Goal: Task Accomplishment & Management: Complete application form

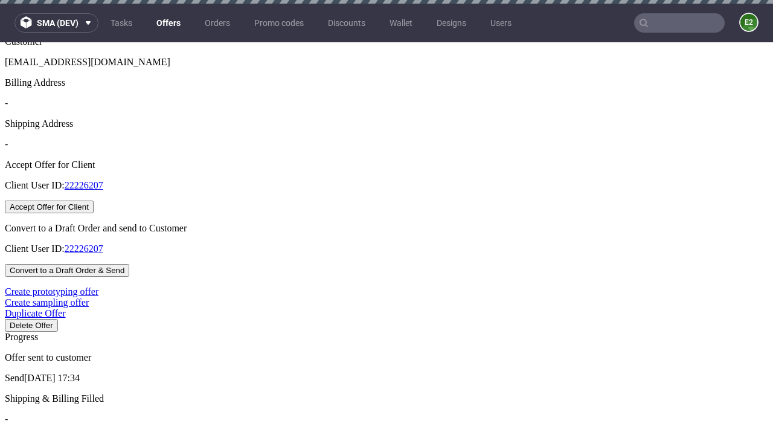
scroll to position [4, 0]
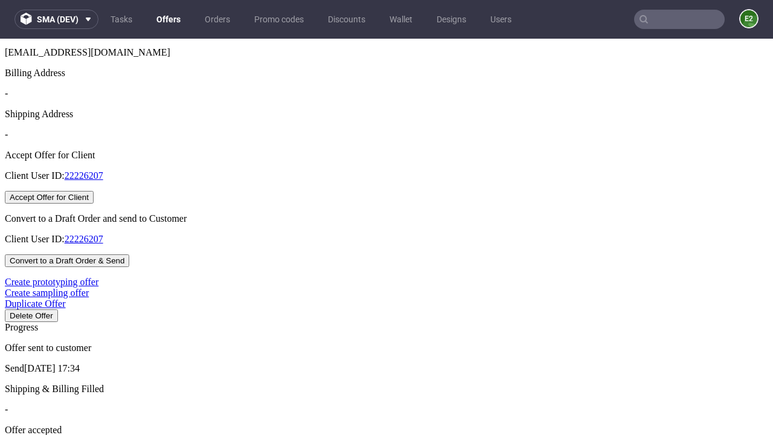
click at [94, 203] on button "Accept Offer for Client" at bounding box center [49, 197] width 89 height 13
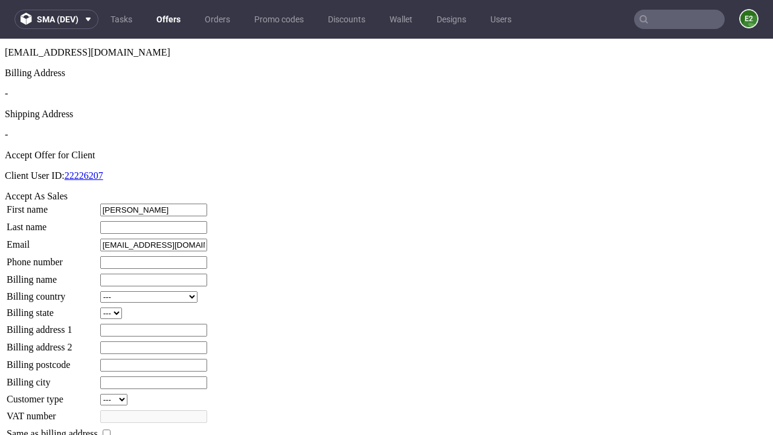
type input "[PERSON_NAME]"
type input "1509813888"
type input "[PERSON_NAME].Wisozk87"
select select "13"
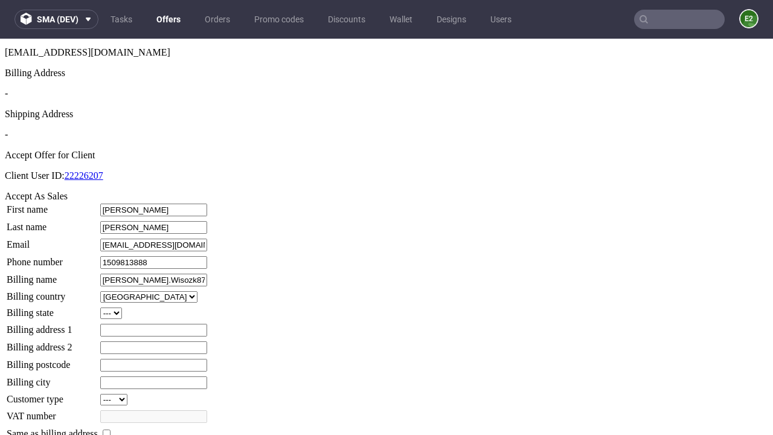
type input "[PERSON_NAME].Wisozk87"
type input "[STREET_ADDRESS]"
select select "132"
type input "[STREET_ADDRESS]"
type input "YT40 6TO"
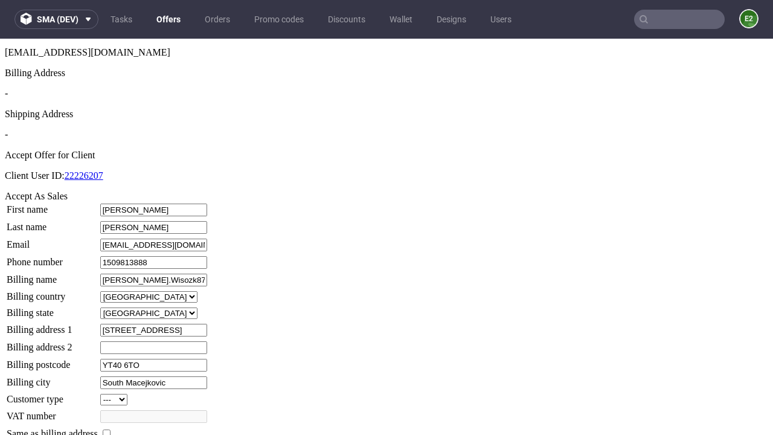
type input "South Macejkovic"
click at [110, 429] on input "checkbox" at bounding box center [107, 433] width 8 height 8
checkbox input "true"
type input "[PERSON_NAME].Wisozk87"
select select "13"
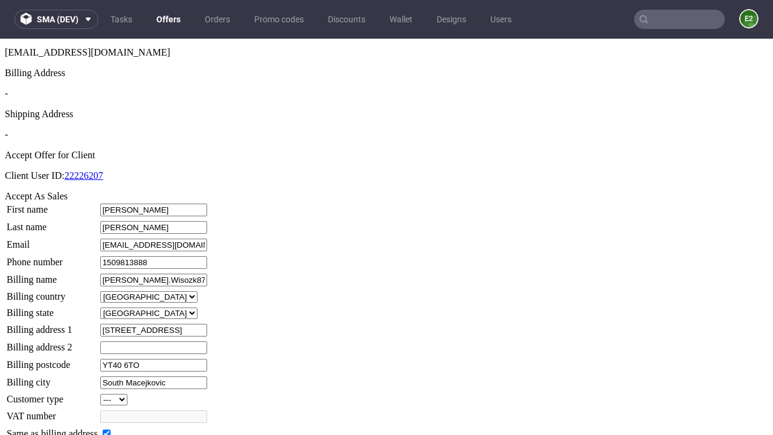
type input "[STREET_ADDRESS]"
type input "YT40 6TO"
type input "South Macejkovic"
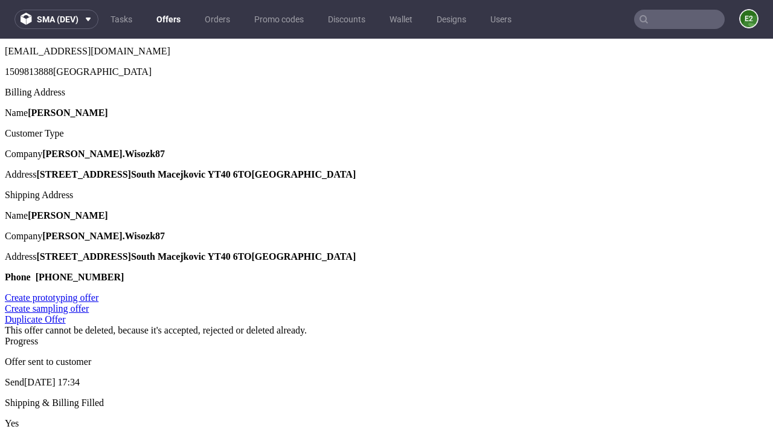
scroll to position [0, 0]
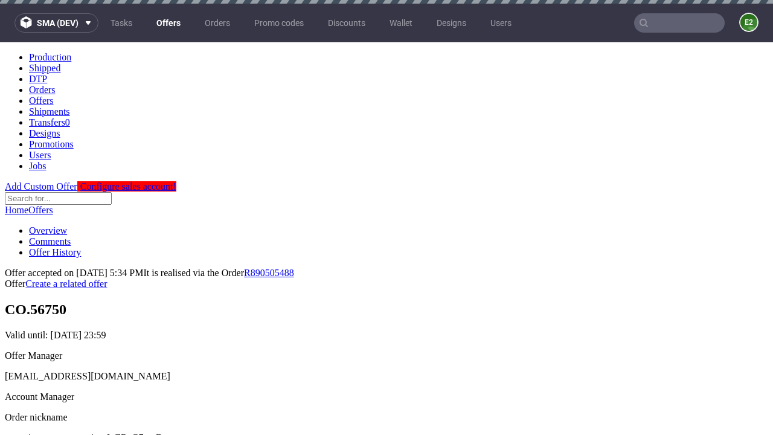
type input "[DATE]"
select select "12214305"
type input "In progress..."
